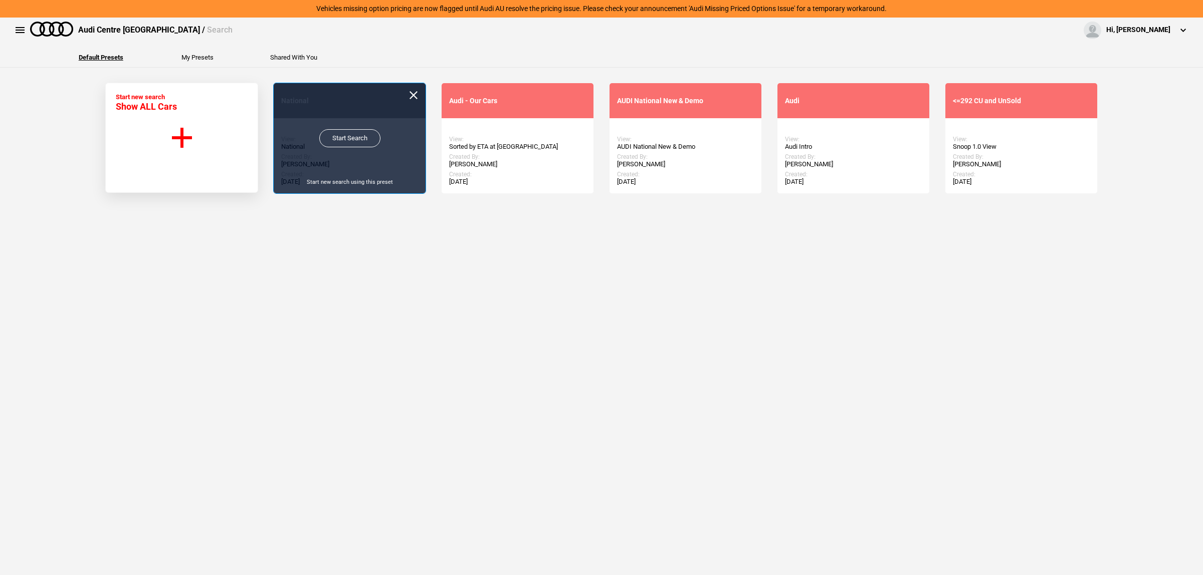
click at [334, 137] on link "Start Search" at bounding box center [349, 138] width 61 height 18
click at [366, 136] on link "Start Search" at bounding box center [349, 138] width 61 height 18
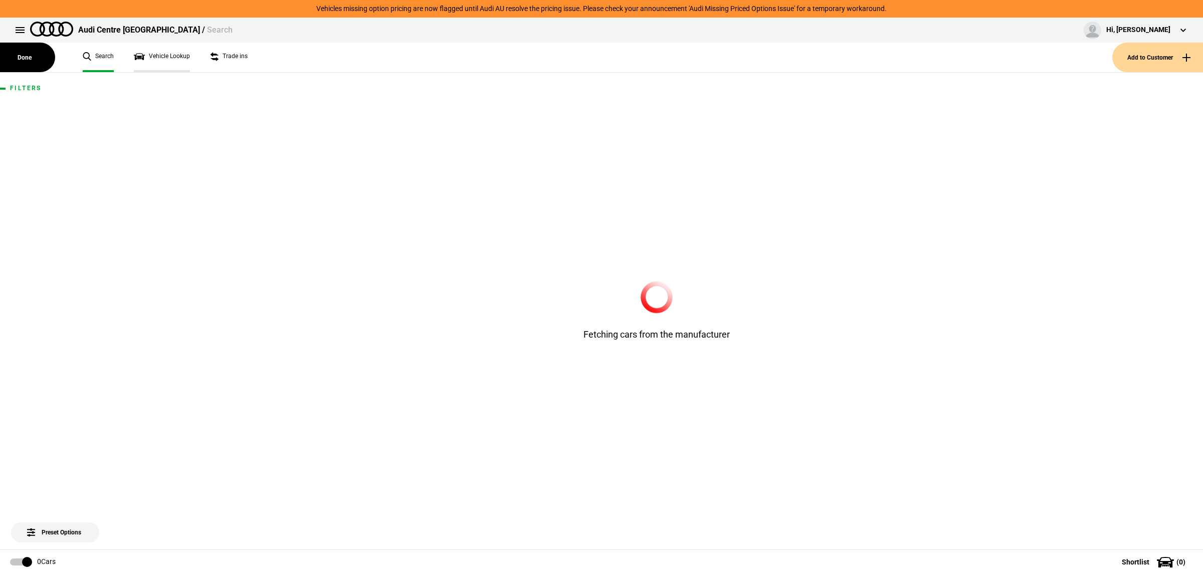
click at [161, 52] on link "Vehicle Lookup" at bounding box center [162, 58] width 56 height 30
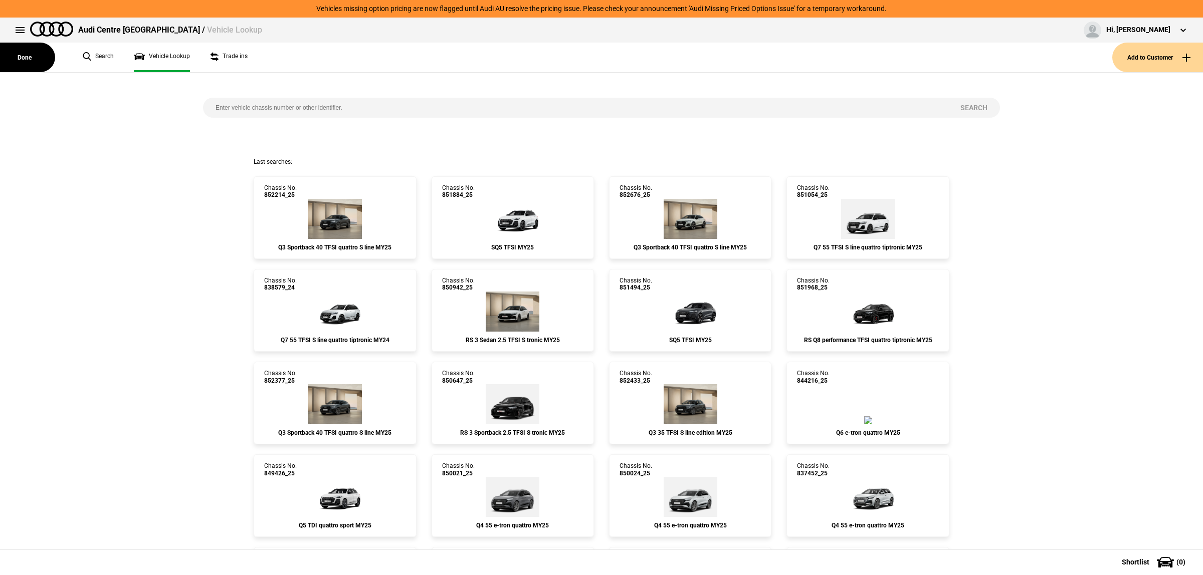
click at [244, 111] on input "search" at bounding box center [575, 108] width 745 height 20
paste input "853392"
type input "853392"
